Goal: Information Seeking & Learning: Learn about a topic

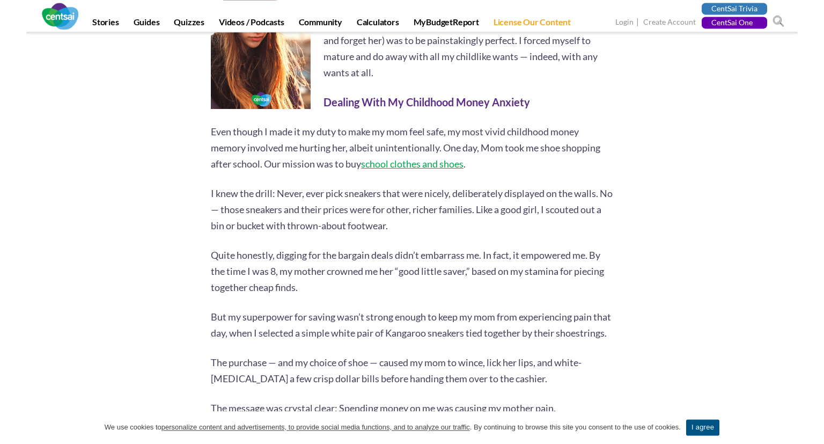
scroll to position [616, 0]
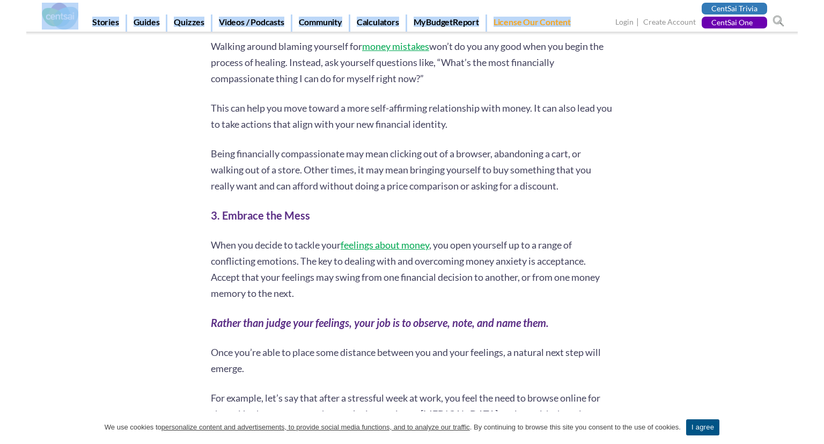
scroll to position [1803, 0]
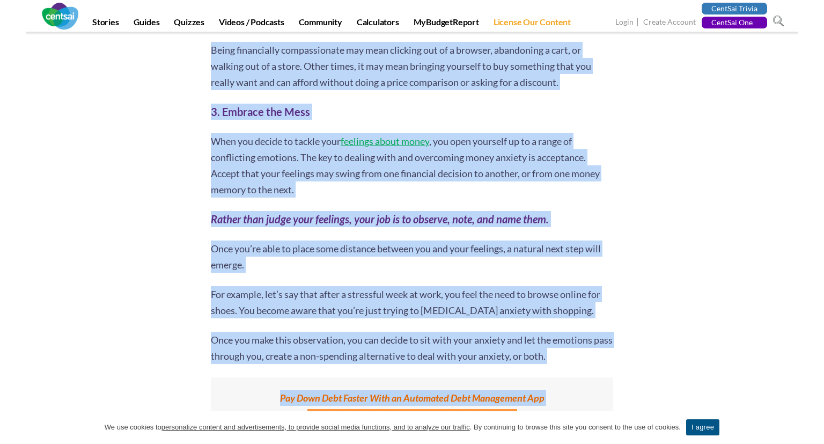
drag, startPoint x: 213, startPoint y: 93, endPoint x: 665, endPoint y: 297, distance: 496.1
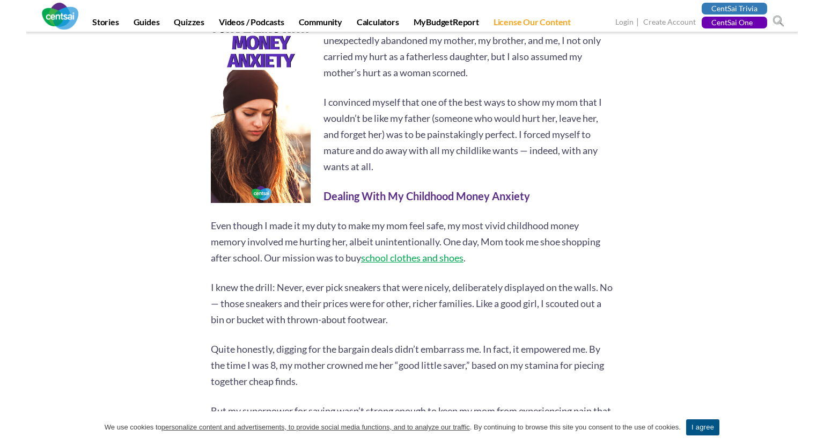
scroll to position [500, 0]
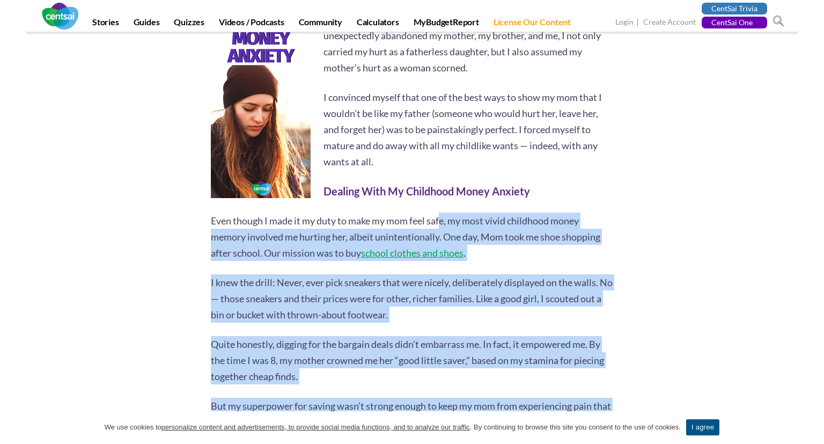
drag, startPoint x: 202, startPoint y: 217, endPoint x: 443, endPoint y: 228, distance: 241.1
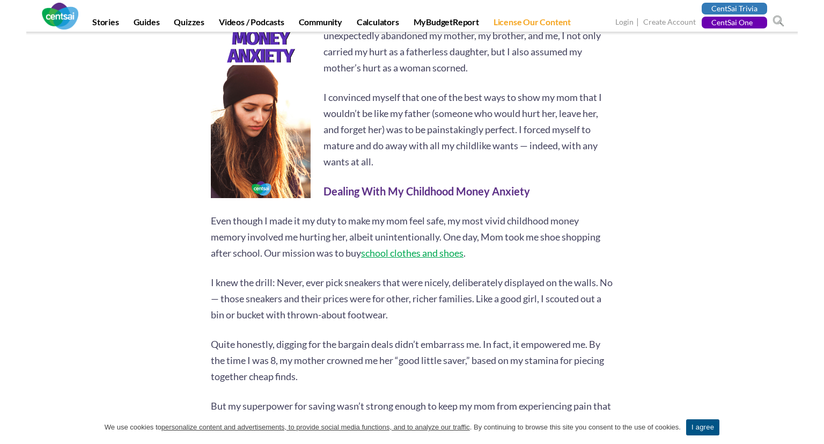
click at [273, 218] on p "Even though I made it my duty to make my mom feel safe, my most vivid childhood…" at bounding box center [412, 236] width 402 height 48
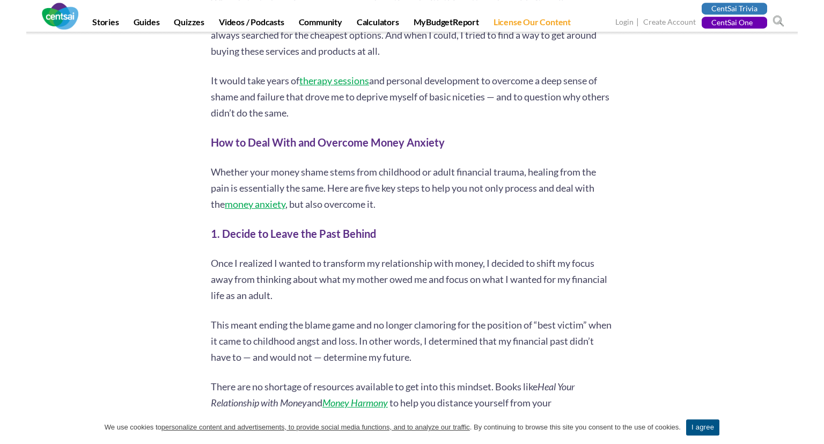
scroll to position [1236, 0]
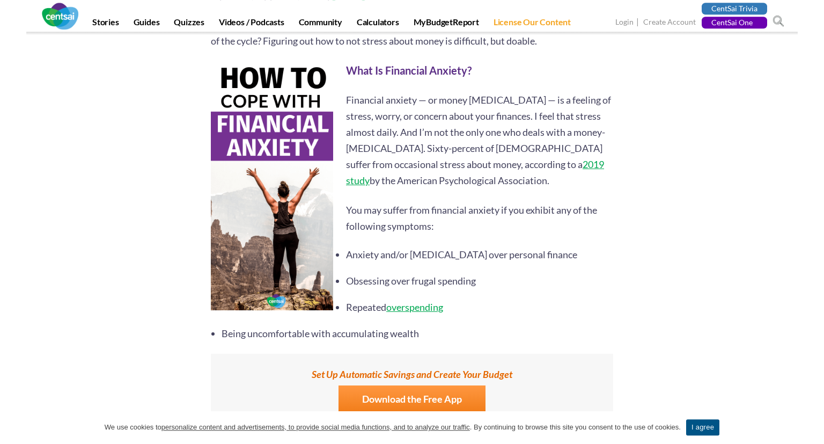
scroll to position [680, 0]
